Goal: Information Seeking & Learning: Learn about a topic

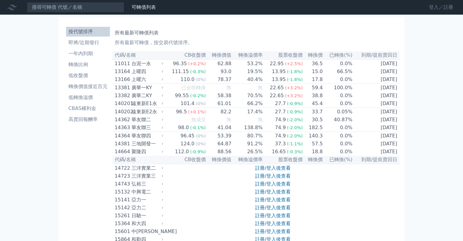
click at [429, 9] on link "登入／註冊" at bounding box center [441, 7] width 34 height 10
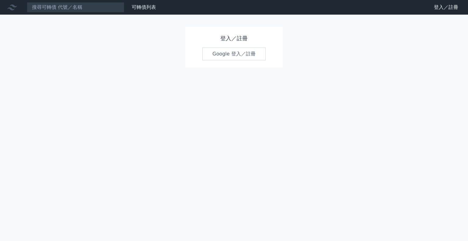
click at [243, 53] on link "Google 登入／註冊" at bounding box center [233, 54] width 63 height 13
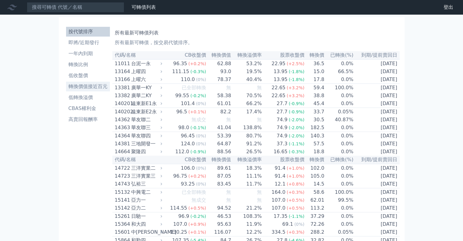
click at [92, 83] on li "轉換價值接近百元" at bounding box center [88, 86] width 44 height 7
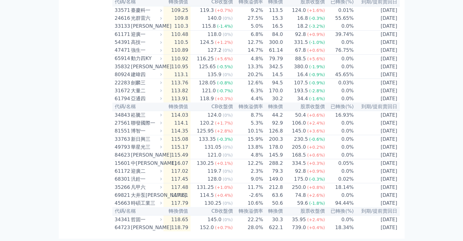
scroll to position [573, 0]
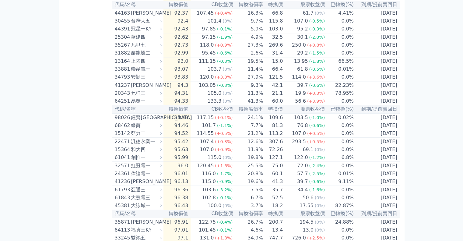
click at [60, 176] on div "按代號排序 即將/近期發行 一年內到期 轉換比例 低收盤價 轉換價值接近百元 低轉換溢價 CBAS權利金 高賣回報酬率 轉換價值接近百元可轉債列表 當轉換價值…" at bounding box center [232, 103] width 346 height 1319
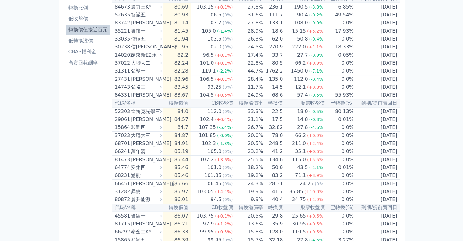
scroll to position [0, 0]
